Goal: Information Seeking & Learning: Learn about a topic

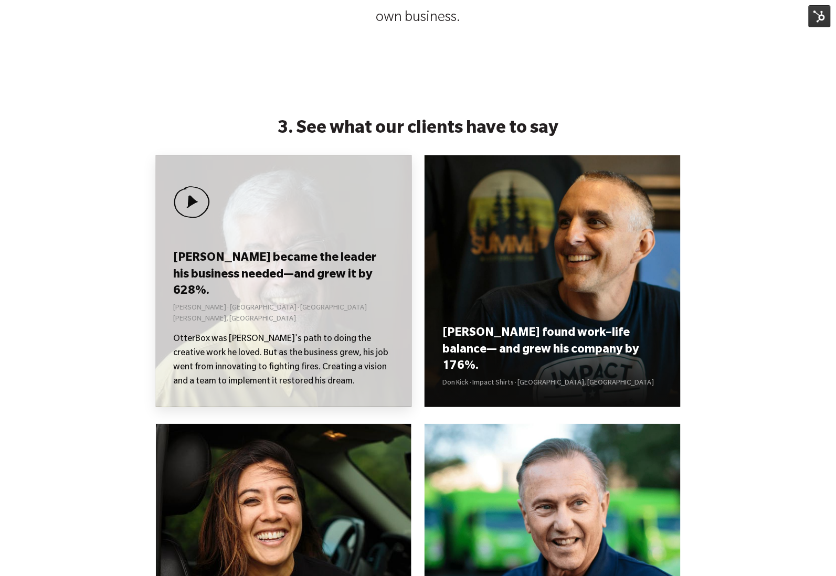
scroll to position [945, 0]
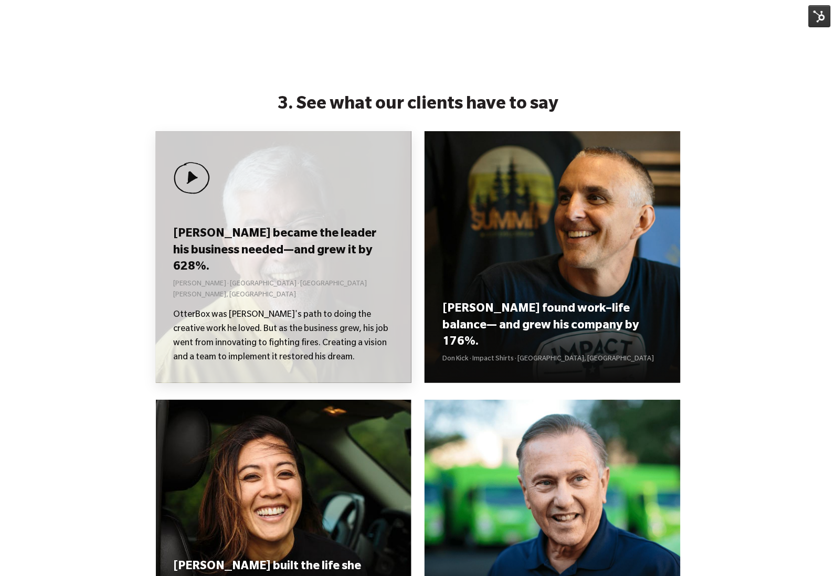
click at [243, 211] on div "Curt became the leader his business needed—and grew it by 628%. Curt Richardson…" at bounding box center [284, 257] width 256 height 252
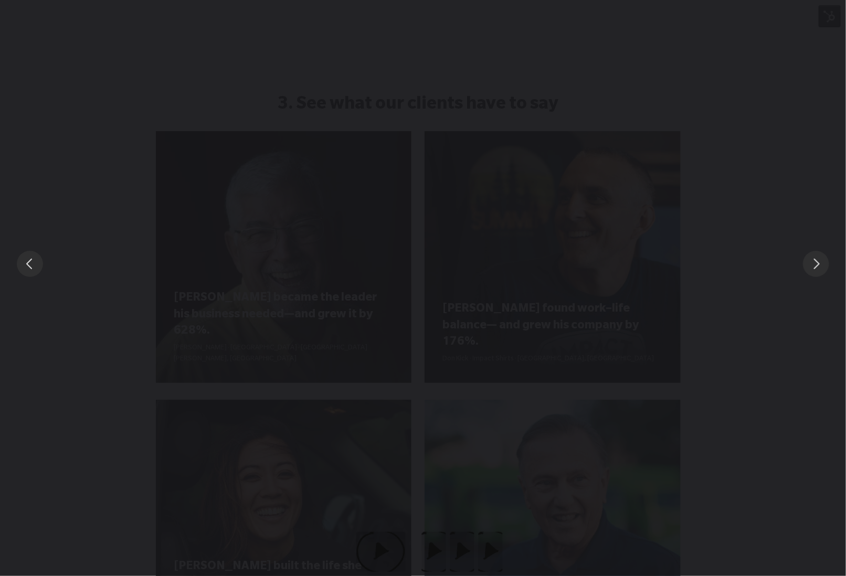
click at [575, 197] on div "You can close this modal content with the ESC key" at bounding box center [423, 264] width 846 height 528
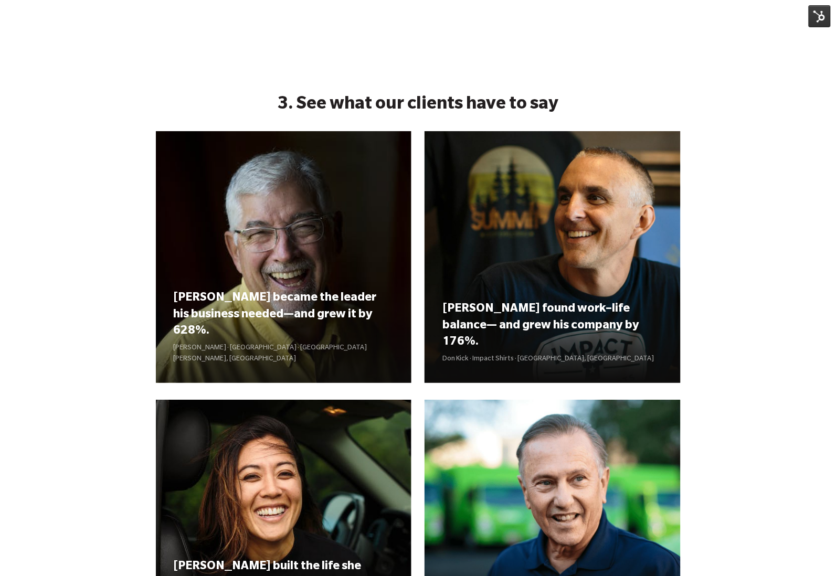
click at [812, 19] on img at bounding box center [819, 16] width 22 height 22
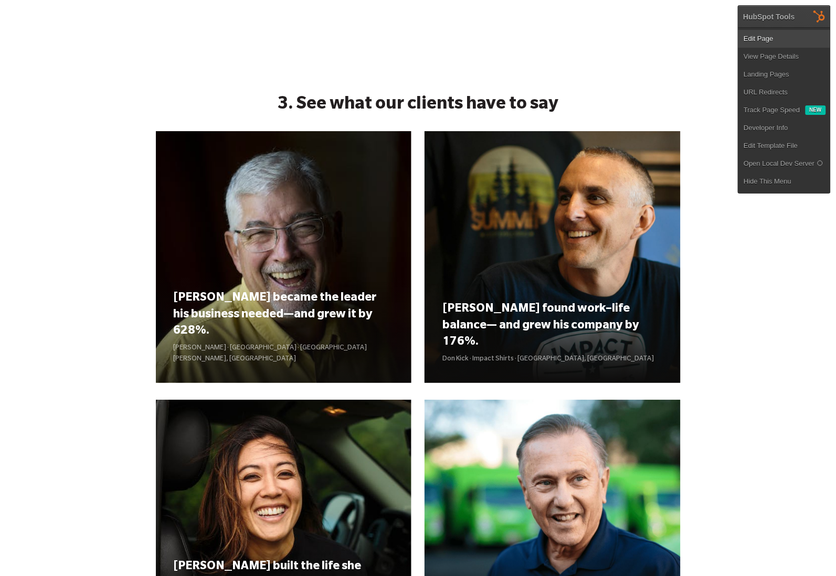
click at [775, 31] on link "Edit Page" at bounding box center [784, 39] width 92 height 18
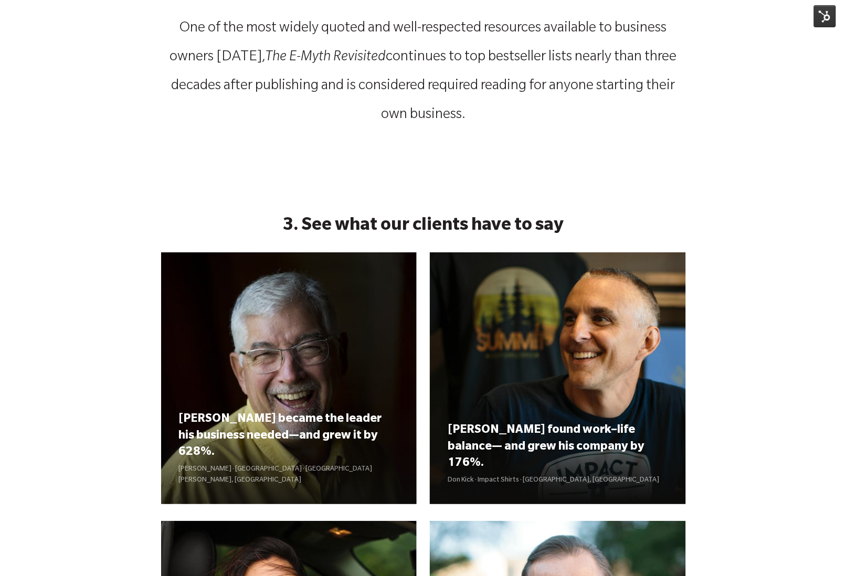
scroll to position [1018, 0]
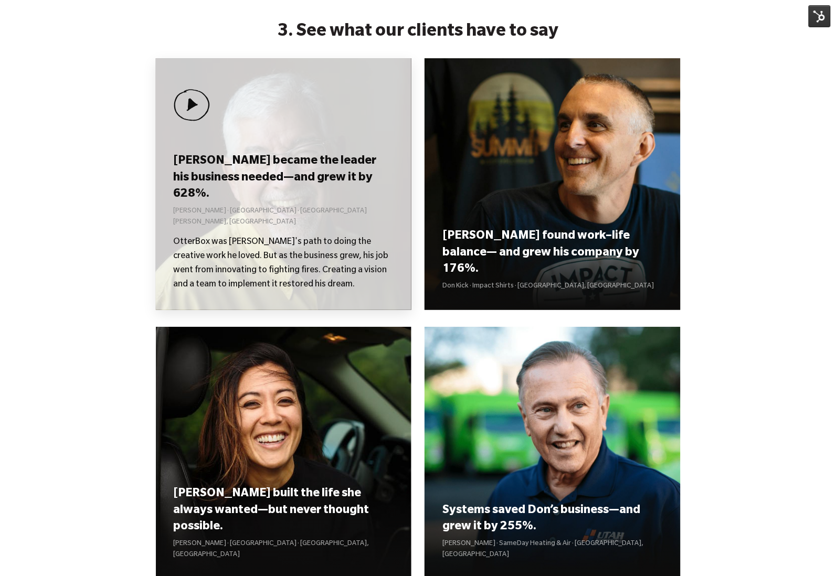
click at [323, 129] on div "Curt became the leader his business needed—and grew it by 628%. Curt Richardson…" at bounding box center [284, 184] width 256 height 252
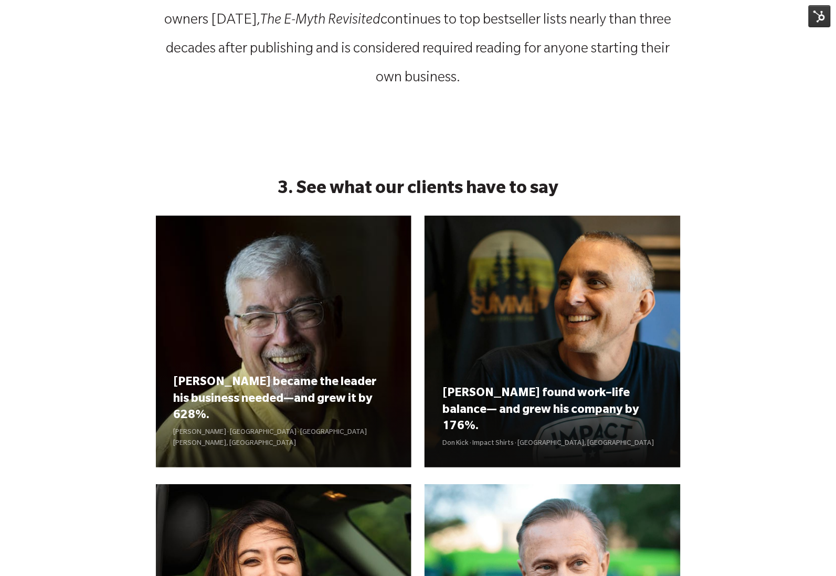
scroll to position [864, 0]
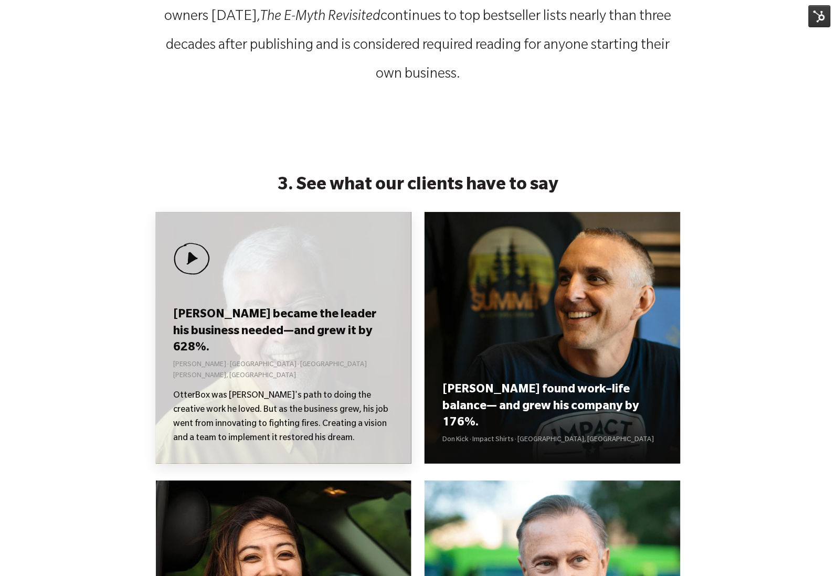
click at [319, 272] on div "[PERSON_NAME] became the leader his business needed—and grew it by 628%. [PERSO…" at bounding box center [284, 338] width 256 height 252
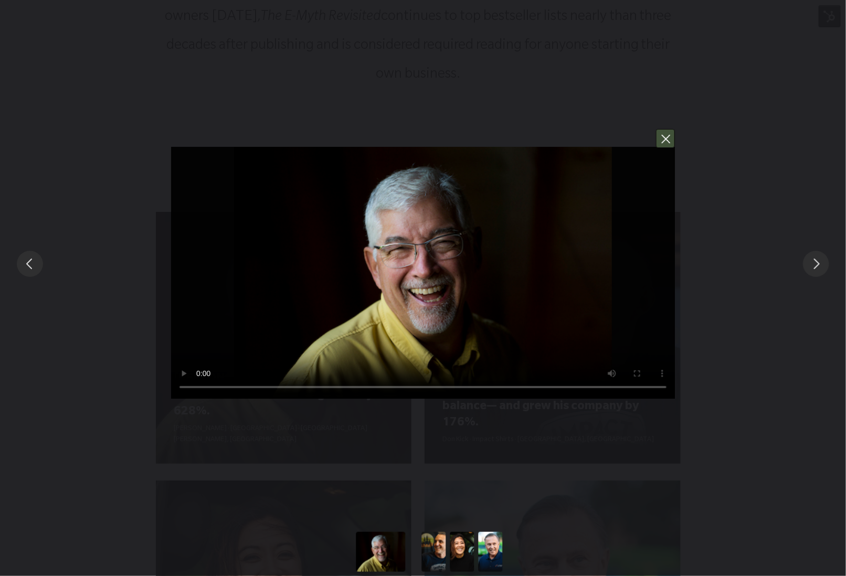
click at [666, 143] on button "You can close this modal content with the ESC key" at bounding box center [665, 138] width 19 height 19
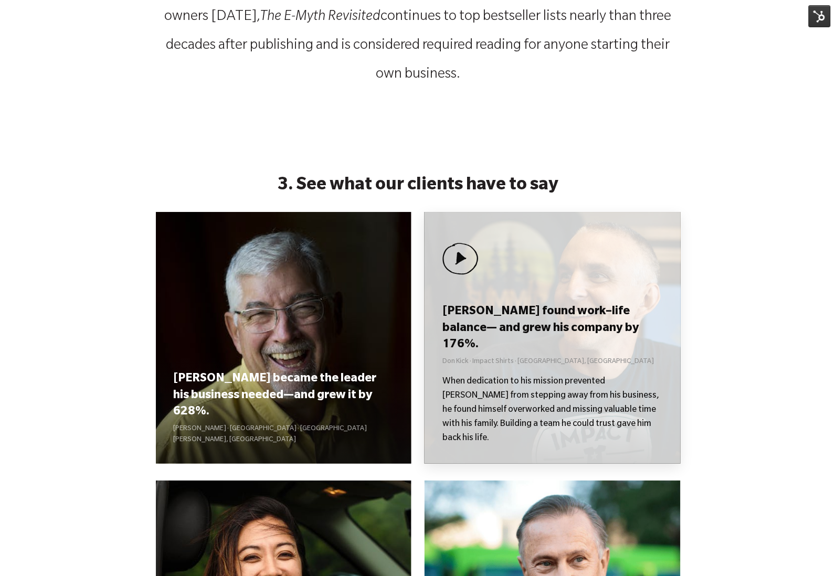
click at [576, 304] on div "Don found work–life balance— and grew his company by 176%. Don Kick · Impact Sh…" at bounding box center [552, 338] width 256 height 252
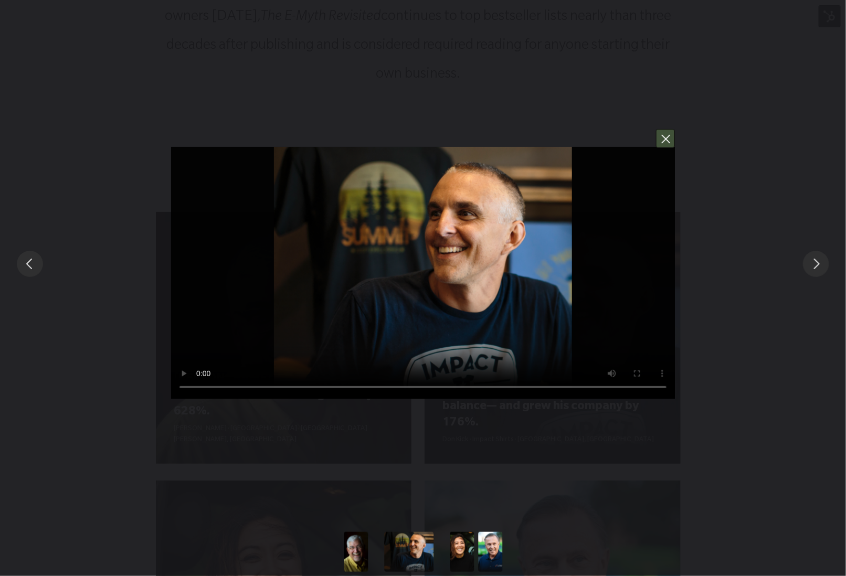
click at [669, 142] on button "You can close this modal content with the ESC key" at bounding box center [665, 138] width 19 height 19
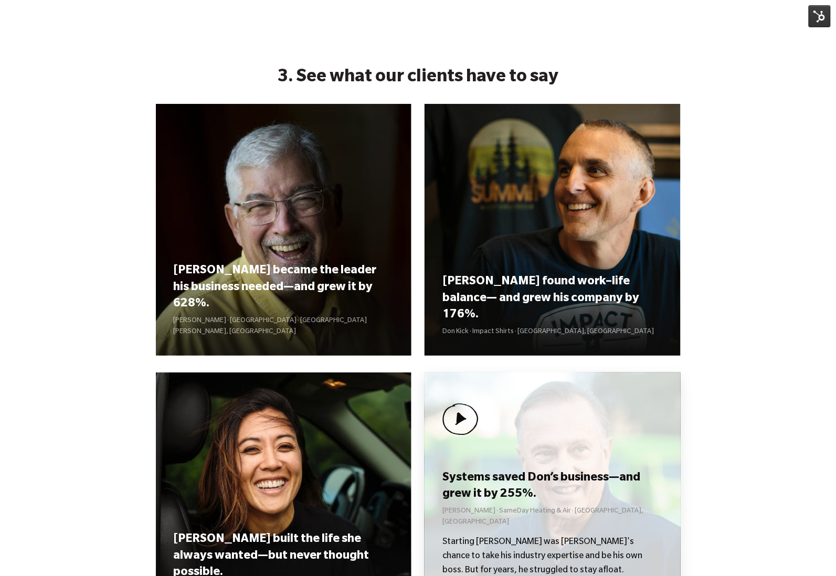
scroll to position [1124, 0]
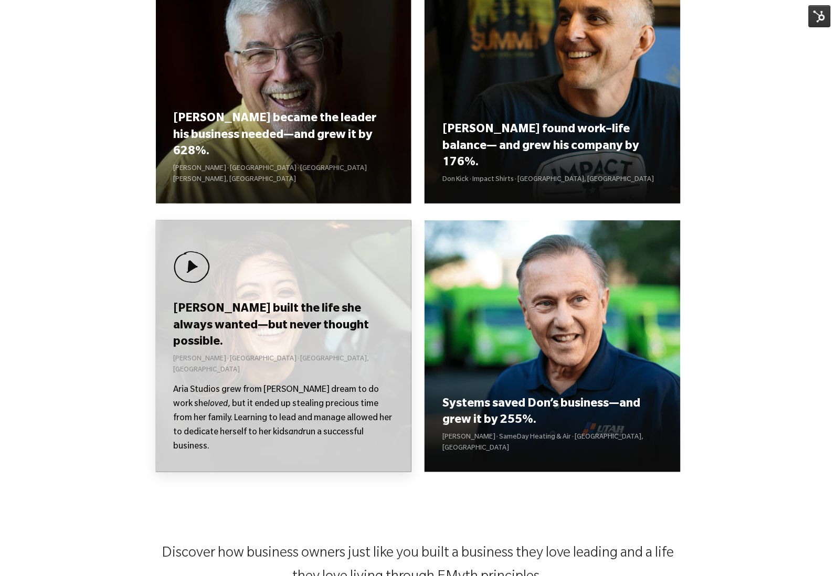
click at [329, 336] on div "Kolby built the life she always wanted—but never thought possible. Kolby Moser …" at bounding box center [284, 346] width 256 height 252
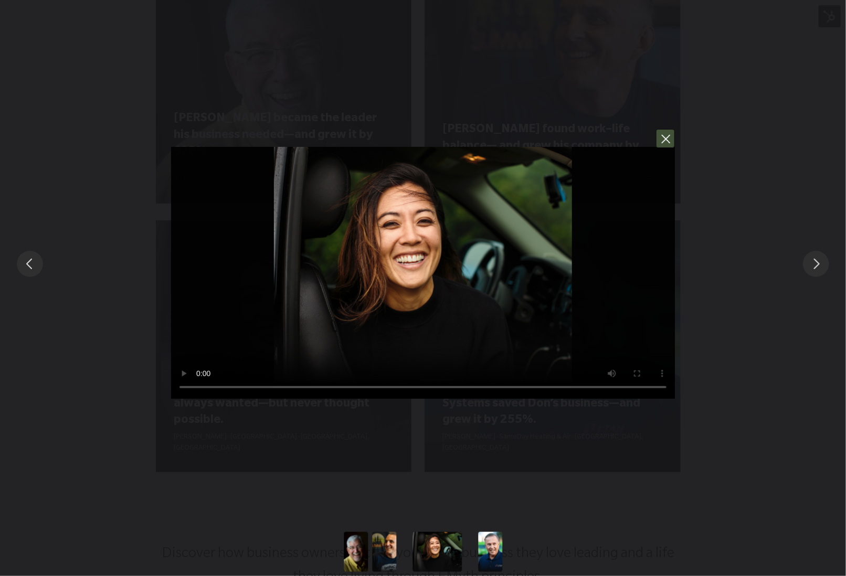
click at [673, 142] on button "You can close this modal content with the ESC key" at bounding box center [665, 138] width 19 height 19
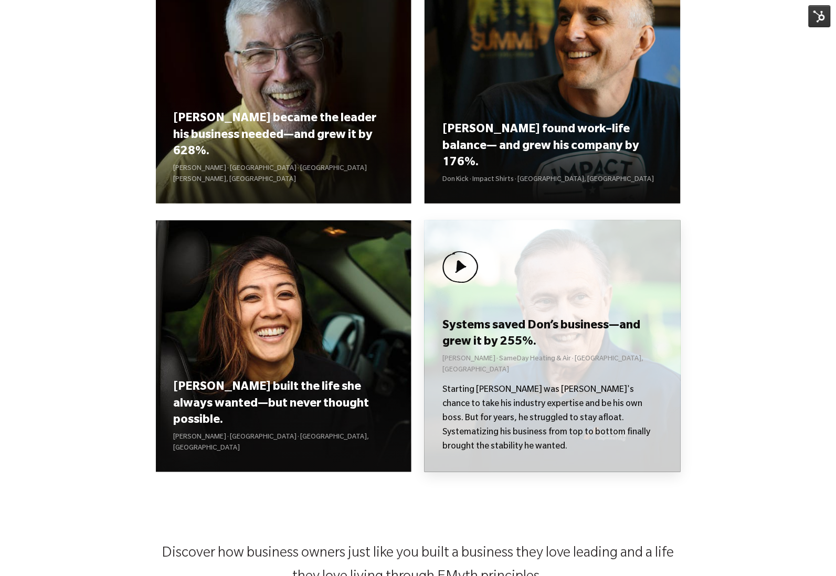
click at [563, 310] on div "Systems saved Don’s business—and grew it by 255%. [PERSON_NAME] Heating & Air ·…" at bounding box center [552, 346] width 256 height 252
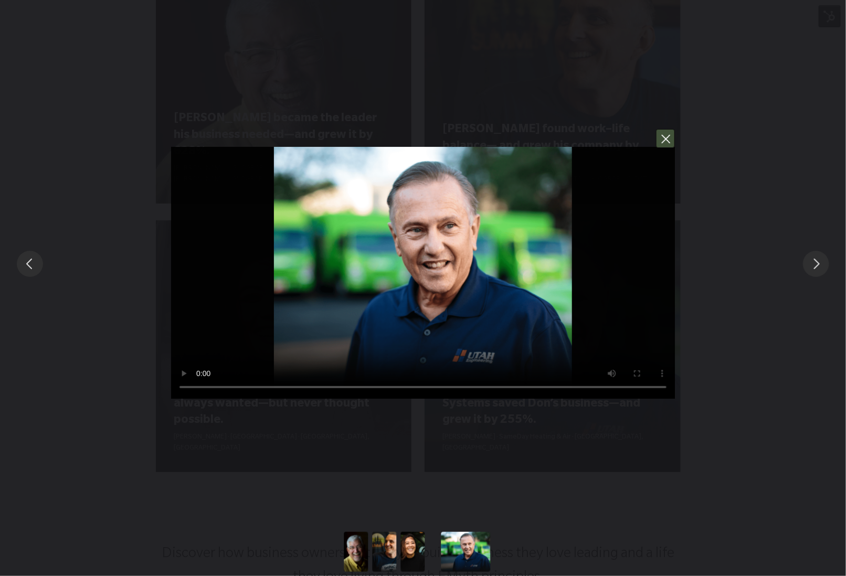
click at [664, 138] on button "You can close this modal content with the ESC key" at bounding box center [665, 138] width 19 height 19
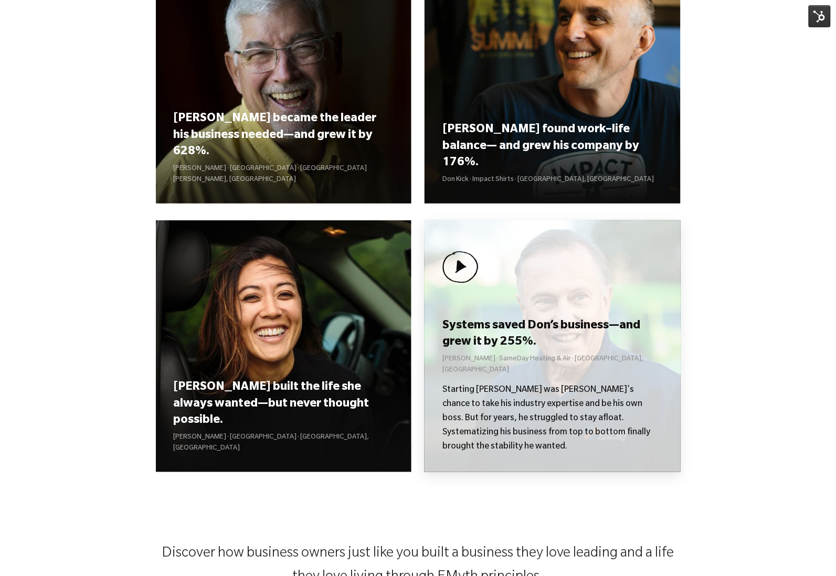
click at [571, 308] on div "Systems saved Don’s business—and grew it by 255%. [PERSON_NAME] Heating & Air ·…" at bounding box center [552, 346] width 256 height 252
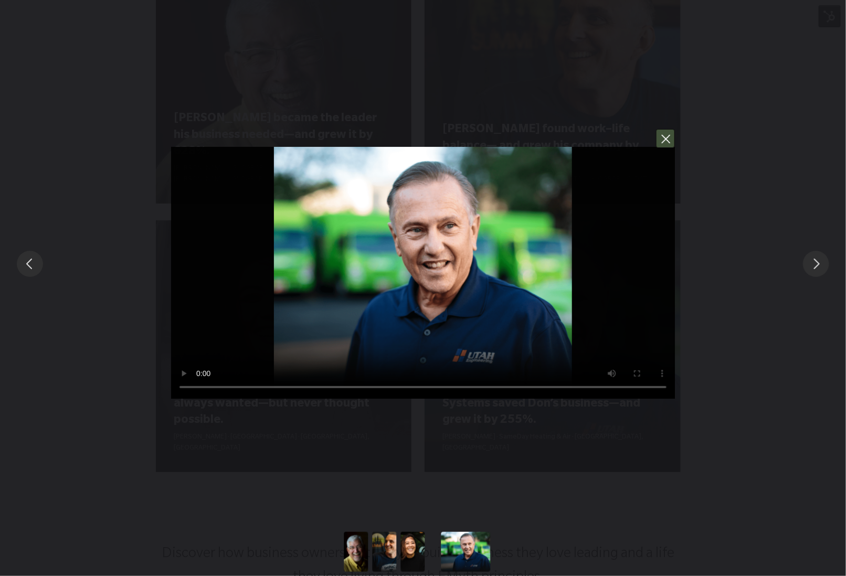
click at [670, 140] on button "You can close this modal content with the ESC key" at bounding box center [665, 138] width 19 height 19
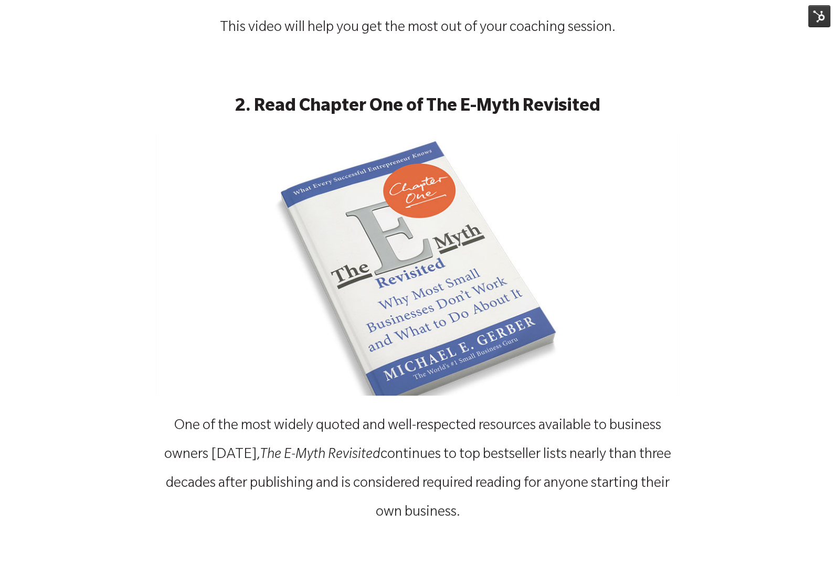
scroll to position [1043, 0]
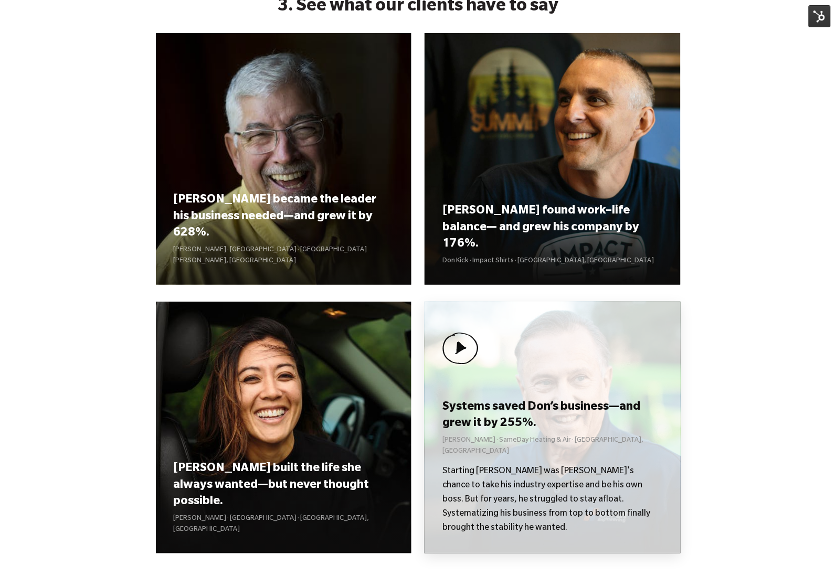
click at [553, 351] on div "Systems saved Don’s business—and grew it by 255%. [PERSON_NAME] Heating & Air ·…" at bounding box center [552, 428] width 256 height 252
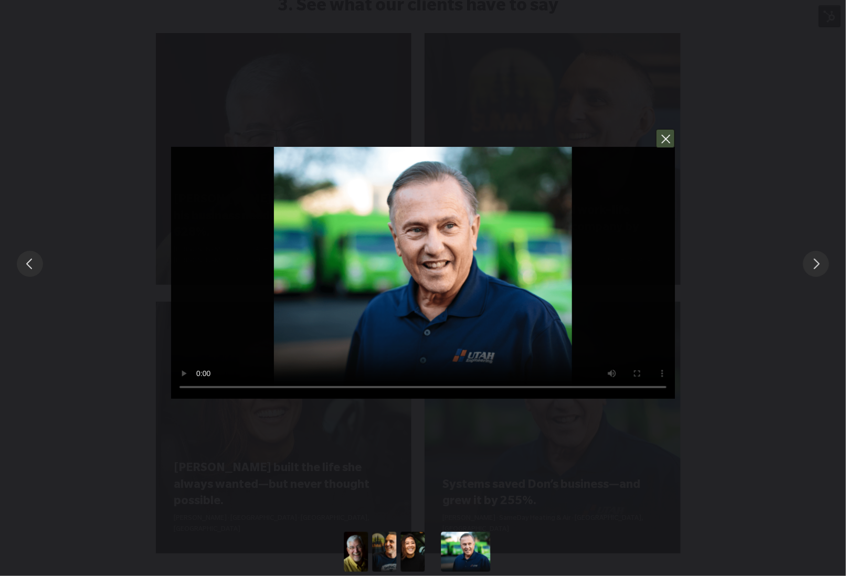
click at [669, 146] on button "You can close this modal content with the ESC key" at bounding box center [665, 138] width 19 height 19
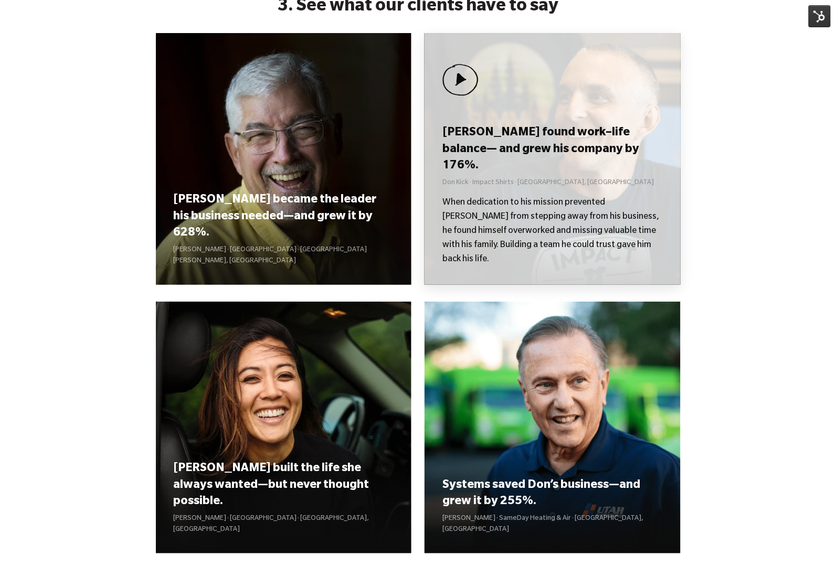
click at [566, 163] on h3 "[PERSON_NAME] found work–life balance— and grew his company by 176%." at bounding box center [552, 149] width 220 height 49
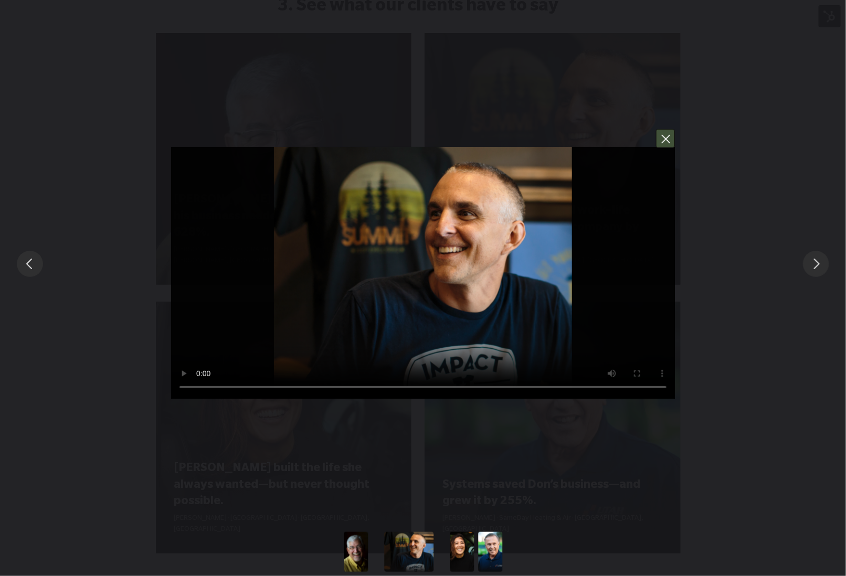
click at [662, 138] on button "You can close this modal content with the ESC key" at bounding box center [665, 138] width 19 height 19
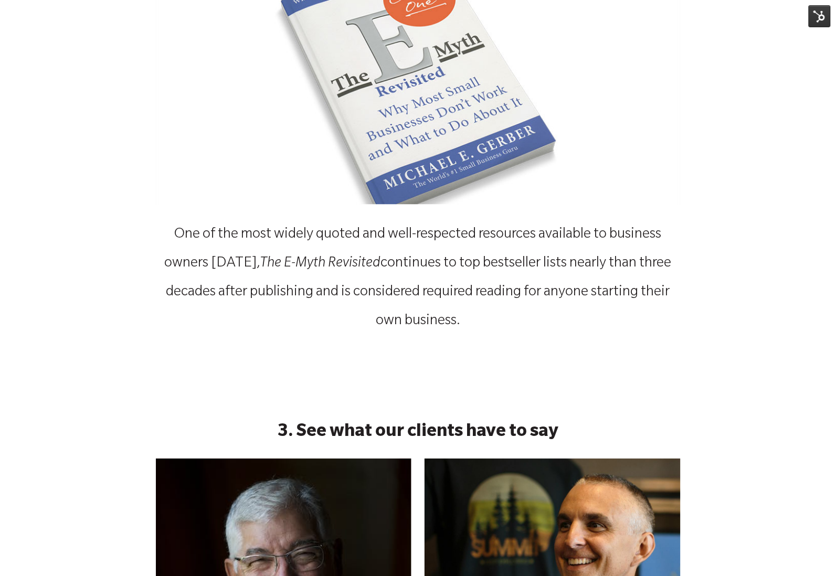
scroll to position [483, 0]
